Goal: Obtain resource: Obtain resource

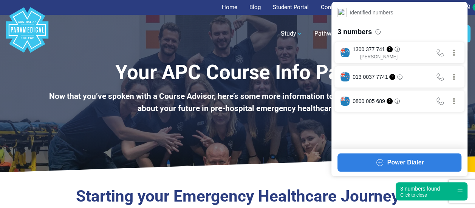
click at [427, 197] on div "3 numbers found Click to close" at bounding box center [432, 191] width 72 height 18
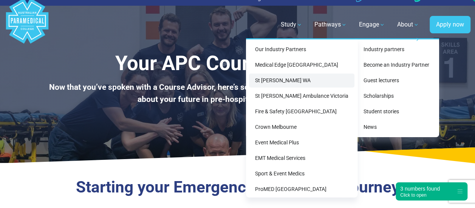
scroll to position [7, 0]
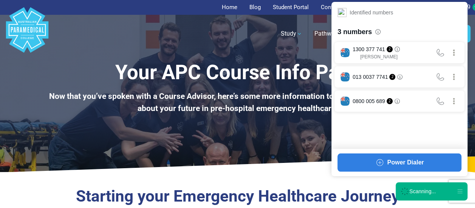
click at [429, 188] on div "Scanning..." at bounding box center [423, 191] width 26 height 8
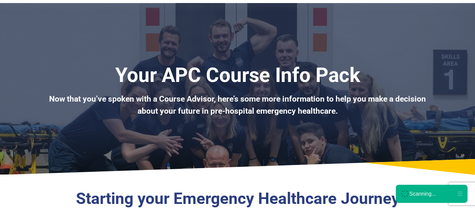
scroll to position [172, 0]
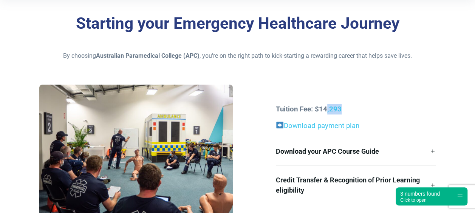
drag, startPoint x: 327, startPoint y: 107, endPoint x: 396, endPoint y: 113, distance: 69.9
click at [396, 113] on p "Tuition Fee: $14,293" at bounding box center [356, 109] width 160 height 11
drag, startPoint x: 396, startPoint y: 113, endPoint x: 384, endPoint y: 122, distance: 15.1
click at [384, 122] on p "Download payment plan" at bounding box center [356, 126] width 160 height 11
drag, startPoint x: 270, startPoint y: 109, endPoint x: 395, endPoint y: 110, distance: 124.8
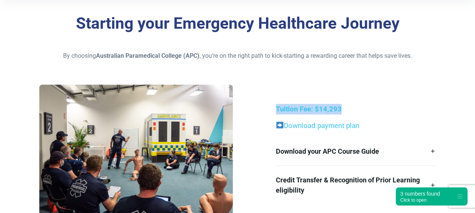
click at [395, 110] on div "Tuition Fee: $14,293 Download payment plan Download your APC Course Guide Here’…" at bounding box center [237, 154] width 405 height 139
drag, startPoint x: 395, startPoint y: 110, endPoint x: 384, endPoint y: 122, distance: 15.8
click at [384, 122] on p "Download payment plan" at bounding box center [356, 126] width 160 height 11
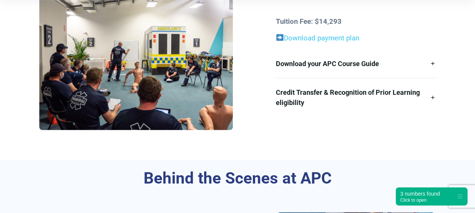
scroll to position [260, 0]
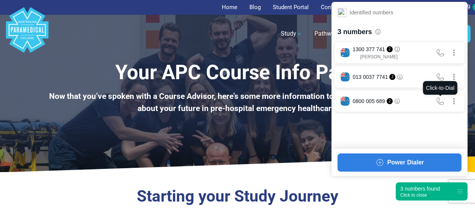
click at [422, 196] on div "Click to close" at bounding box center [421, 194] width 40 height 5
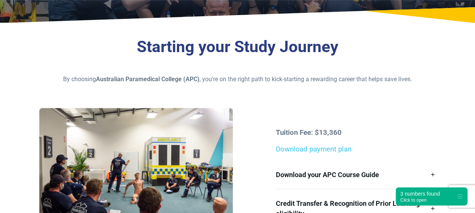
scroll to position [167, 0]
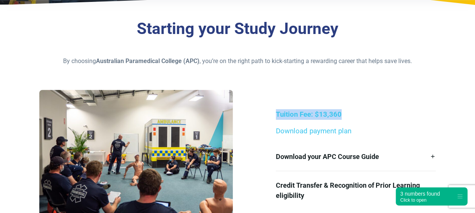
drag, startPoint x: 267, startPoint y: 109, endPoint x: 435, endPoint y: 104, distance: 168.4
click at [435, 104] on div "Tuition Fee: $13,360 Download payment plan Download your APC Course Guide Here’…" at bounding box center [237, 159] width 405 height 139
drag, startPoint x: 435, startPoint y: 104, endPoint x: 363, endPoint y: 93, distance: 73.0
click at [363, 93] on div "Tuition Fee: $13,360 Download payment plan Download your APC Course Guide Here’…" at bounding box center [237, 159] width 405 height 139
click at [287, 102] on div "Tuition Fee: $13,360 Download payment plan Download your APC Course Guide Here’…" at bounding box center [237, 159] width 405 height 139
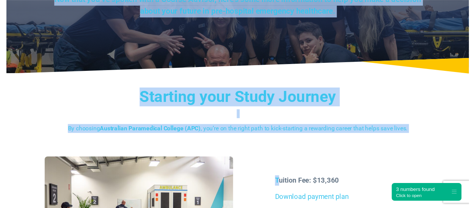
scroll to position [0, 0]
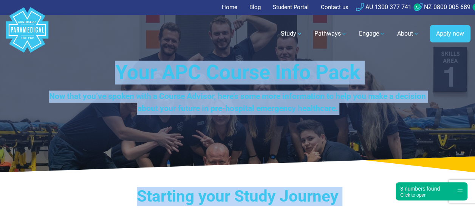
drag, startPoint x: 281, startPoint y: 108, endPoint x: 44, endPoint y: -39, distance: 279.0
click at [214, 120] on div "Your APC Course Info Pack Now that you’ve spoken with a Course Advisor, here’s …" at bounding box center [237, 86] width 475 height 172
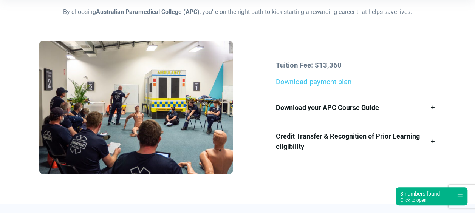
scroll to position [217, 0]
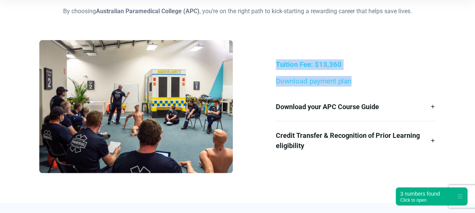
drag, startPoint x: 272, startPoint y: 51, endPoint x: 360, endPoint y: 76, distance: 91.0
click at [360, 76] on div "Tuition Fee: $13,360 Download payment plan Download your APC Course Guide Here’…" at bounding box center [237, 109] width 405 height 139
drag, startPoint x: 360, startPoint y: 76, endPoint x: 333, endPoint y: 60, distance: 31.3
click at [333, 60] on p "Tuition Fee: $13,360" at bounding box center [356, 64] width 160 height 11
click at [333, 62] on strong "Tuition Fee: $13,360" at bounding box center [309, 65] width 66 height 8
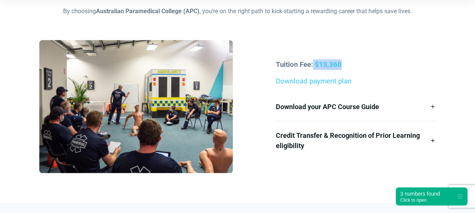
drag, startPoint x: 313, startPoint y: 62, endPoint x: 351, endPoint y: 69, distance: 38.4
click at [351, 69] on p "Tuition Fee: $13,360" at bounding box center [356, 64] width 160 height 11
click at [352, 69] on p "Tuition Fee: $13,360" at bounding box center [356, 64] width 160 height 11
click at [319, 80] on link "Download payment plan" at bounding box center [314, 81] width 76 height 8
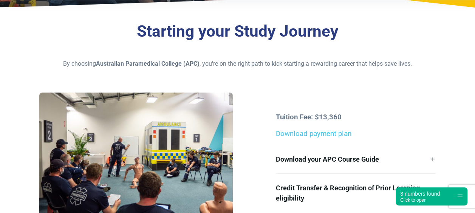
scroll to position [167, 0]
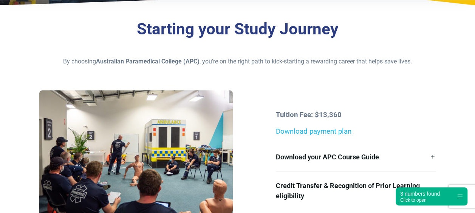
click at [331, 132] on link "Download payment plan" at bounding box center [314, 131] width 76 height 8
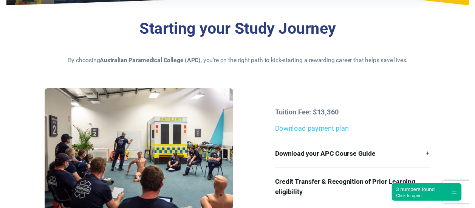
scroll to position [0, 5]
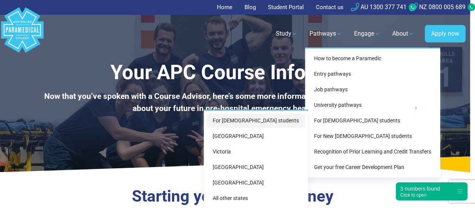
click at [282, 116] on link "For [DEMOGRAPHIC_DATA] students" at bounding box center [256, 120] width 98 height 14
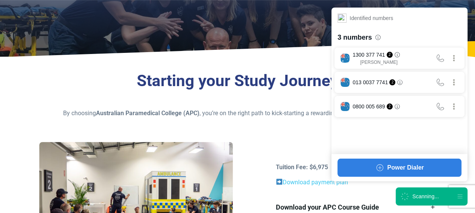
click at [399, 198] on div "Scanning..." at bounding box center [432, 197] width 72 height 18
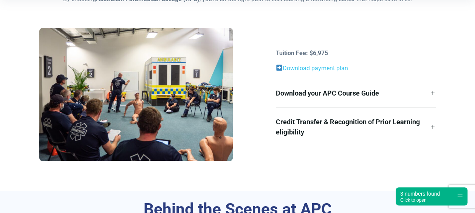
scroll to position [230, 0]
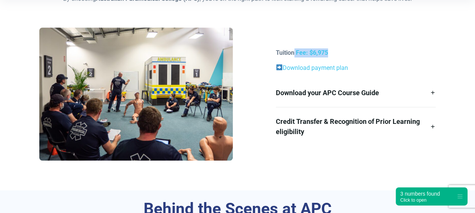
drag, startPoint x: 295, startPoint y: 51, endPoint x: 328, endPoint y: 54, distance: 33.5
click at [328, 54] on strong "Tuition Fee: $6,975" at bounding box center [302, 52] width 52 height 7
drag, startPoint x: 328, startPoint y: 54, endPoint x: 334, endPoint y: 65, distance: 12.0
click at [334, 65] on link "Download payment plan" at bounding box center [315, 67] width 65 height 7
click at [333, 70] on link "Download payment plan" at bounding box center [315, 67] width 65 height 7
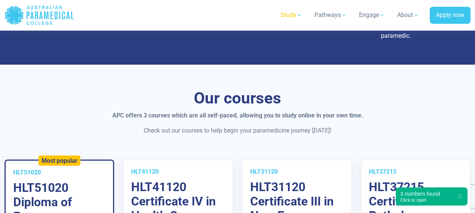
scroll to position [491, 0]
